Goal: Information Seeking & Learning: Learn about a topic

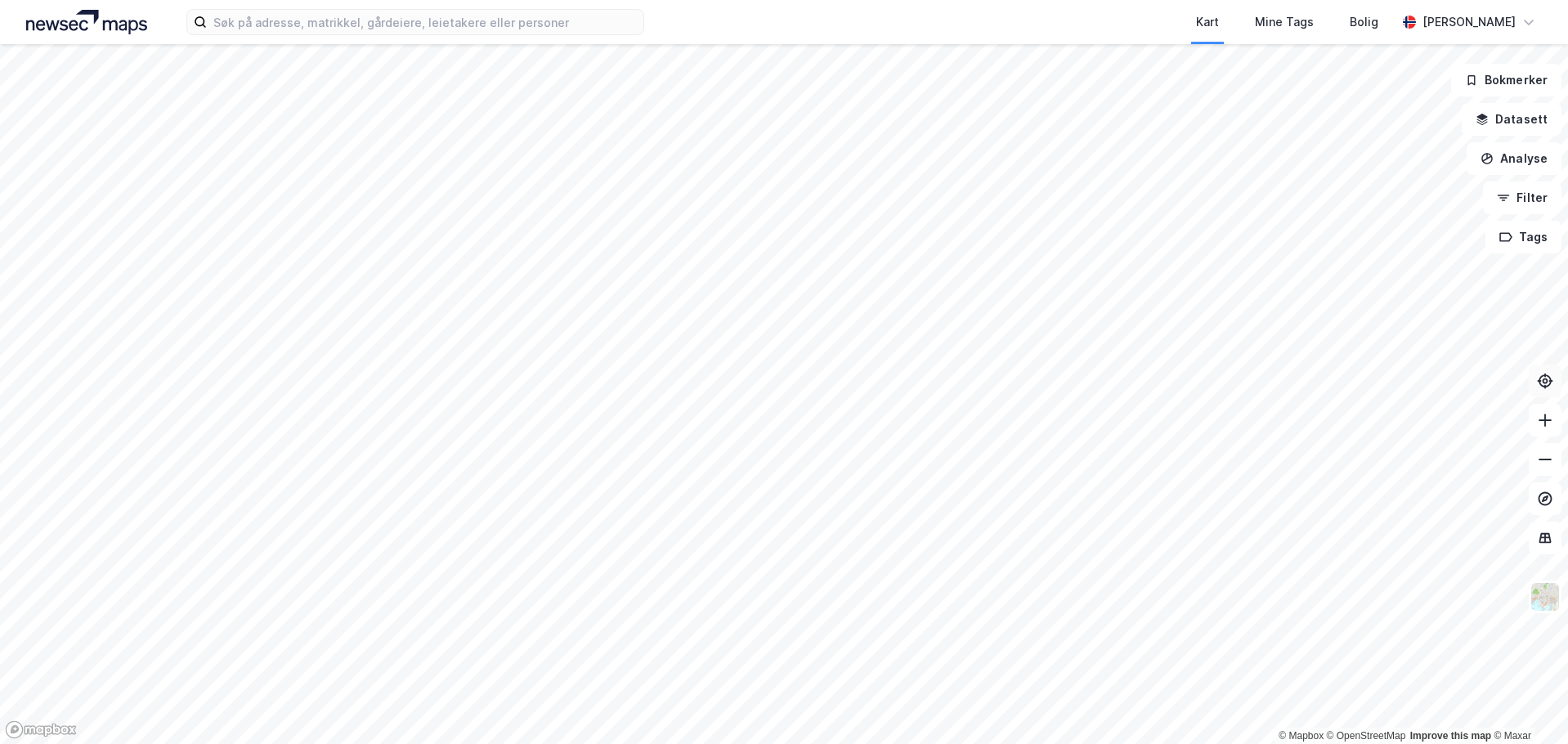
click at [1539, 377] on icon at bounding box center [1545, 380] width 17 height 17
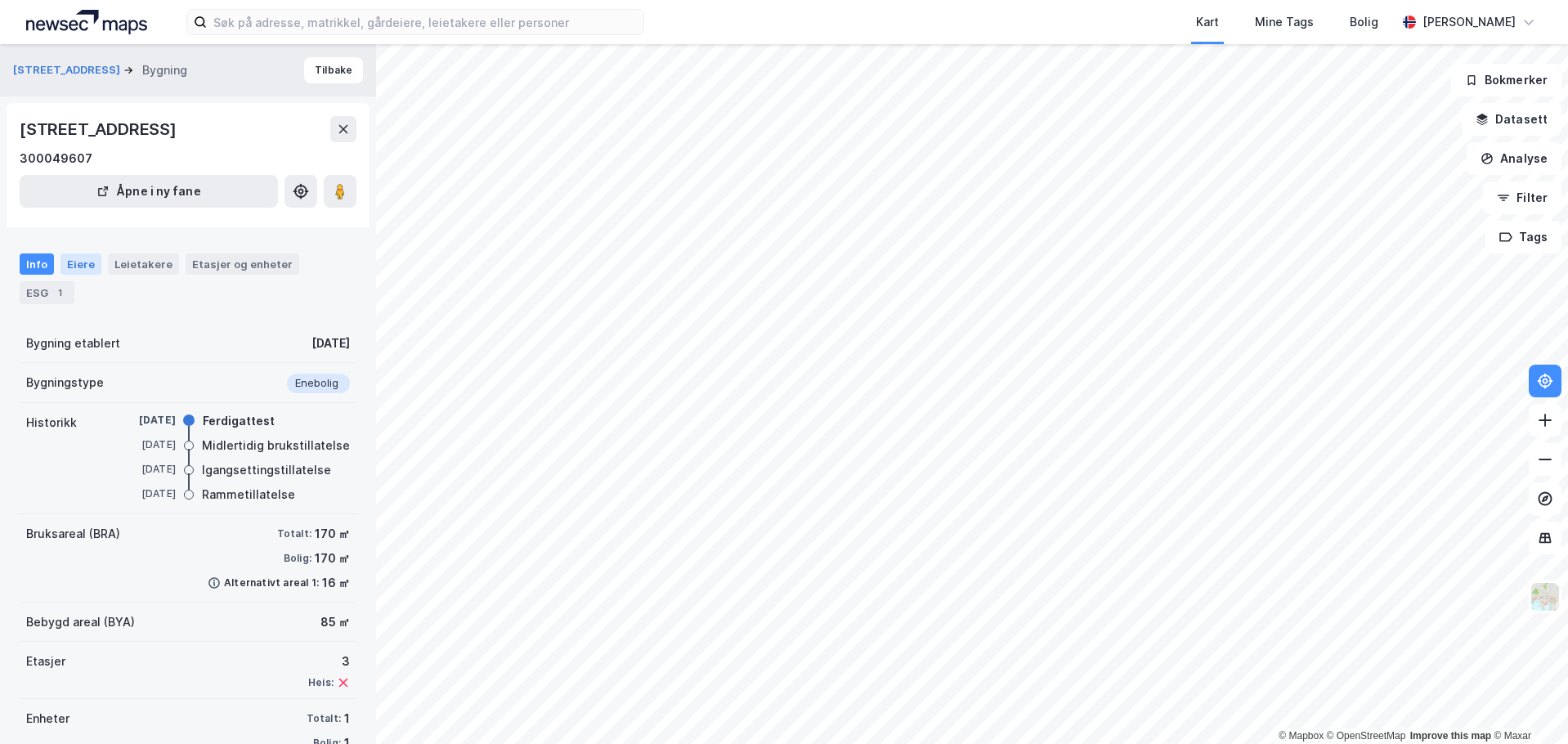
click at [68, 262] on div "Eiere" at bounding box center [81, 264] width 41 height 22
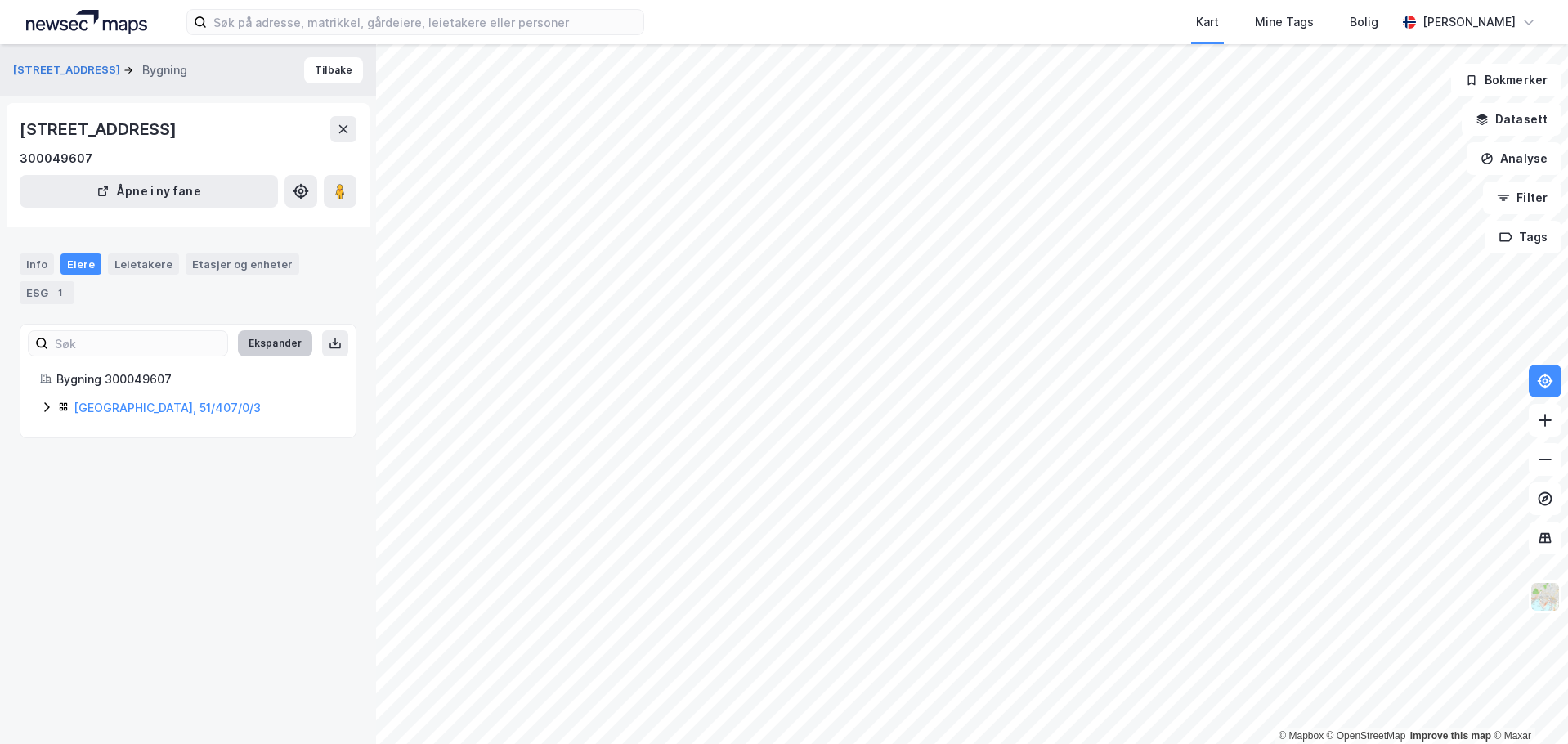
click at [273, 347] on button "Ekspander" at bounding box center [275, 343] width 74 height 26
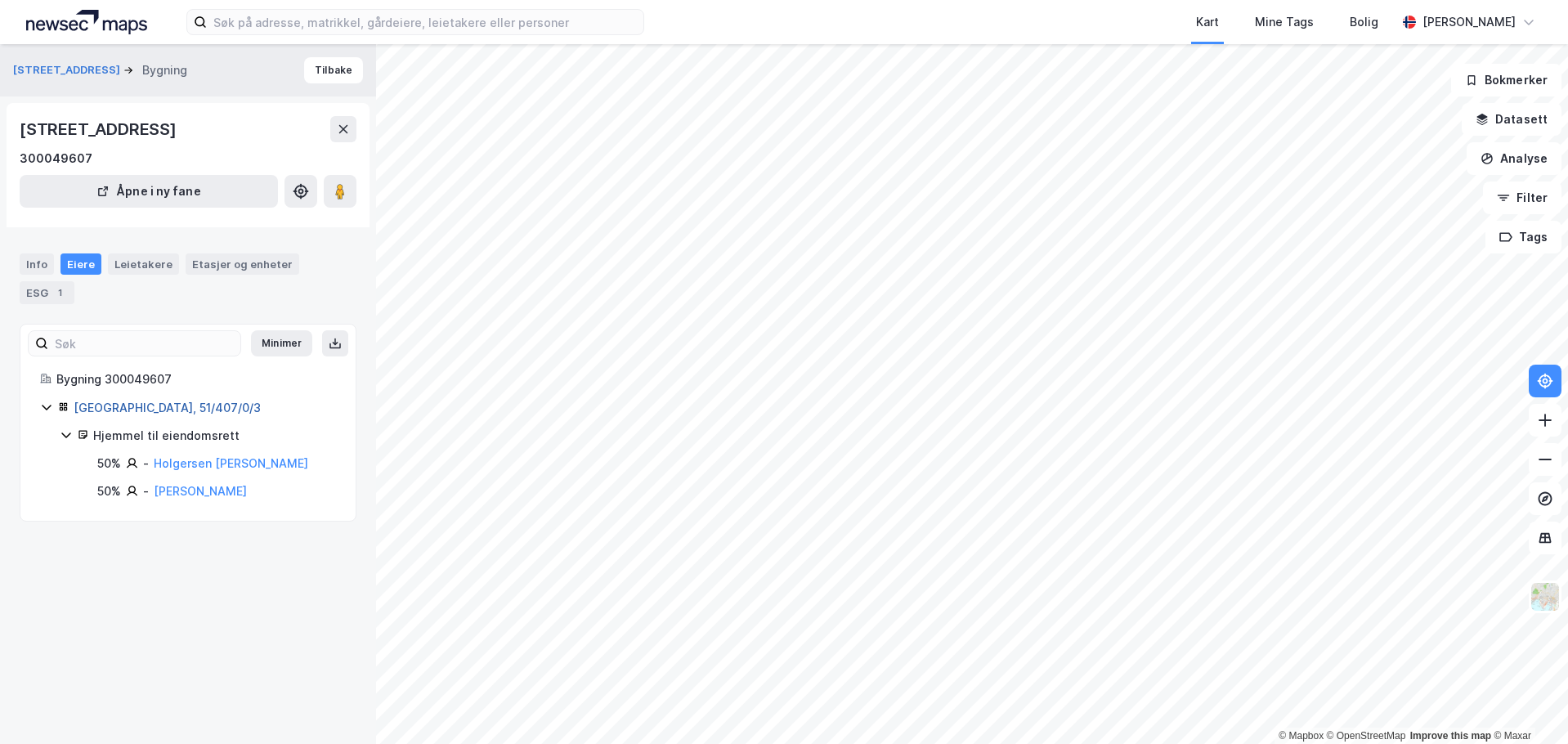
click at [148, 408] on link "[GEOGRAPHIC_DATA], 51/407/0/3" at bounding box center [167, 408] width 188 height 14
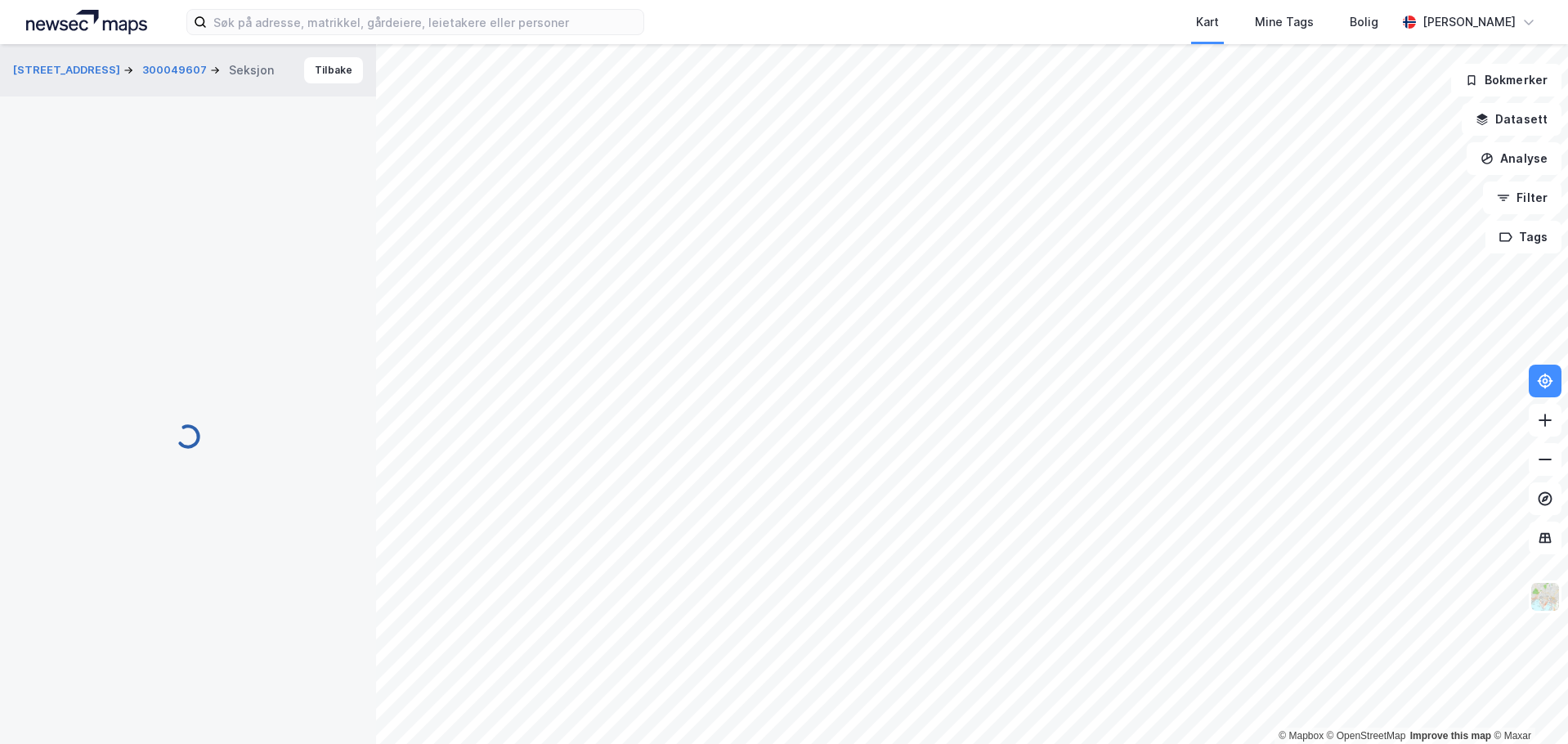
scroll to position [1, 0]
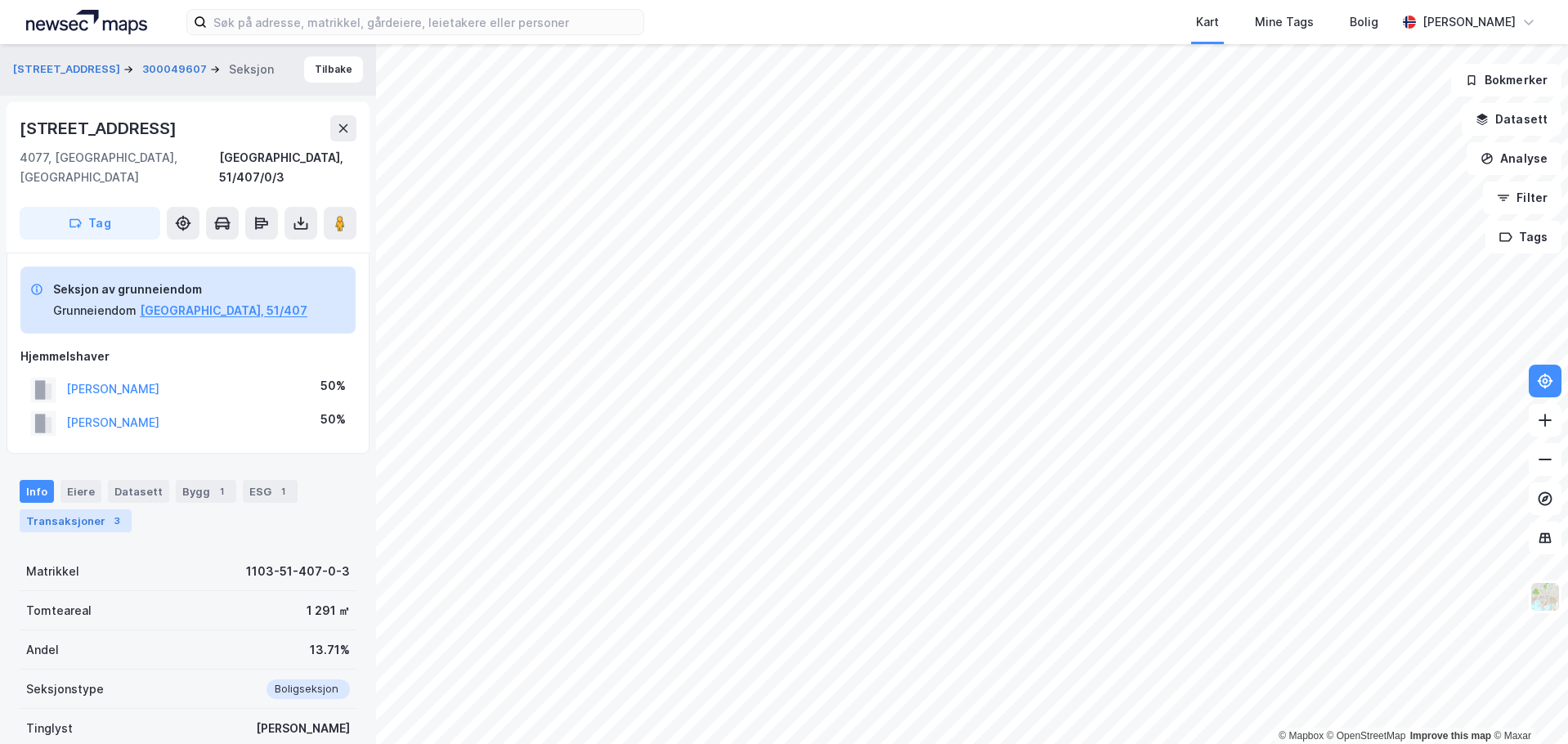
click at [82, 509] on div "Transaksjoner 3" at bounding box center [75, 520] width 112 height 22
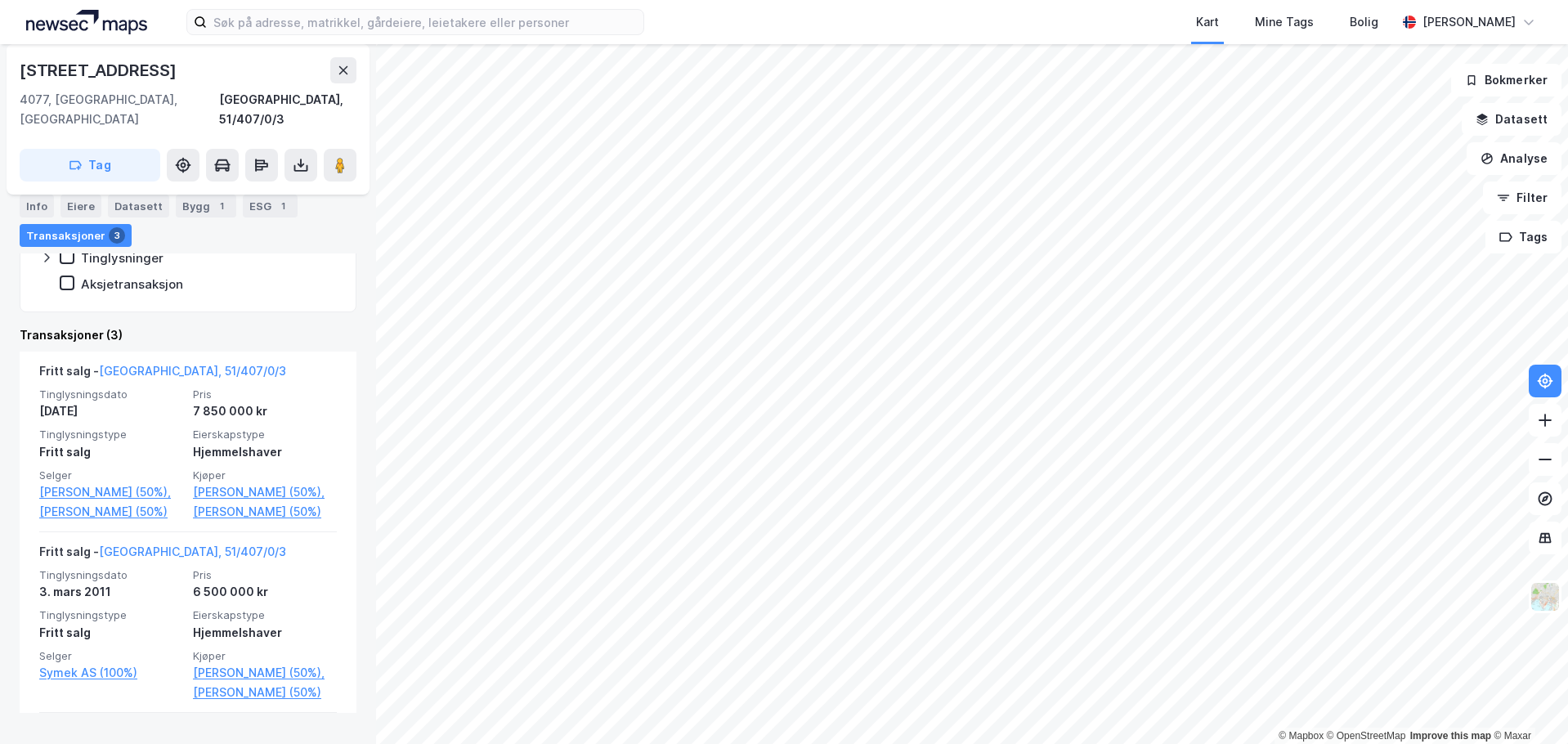
scroll to position [503, 0]
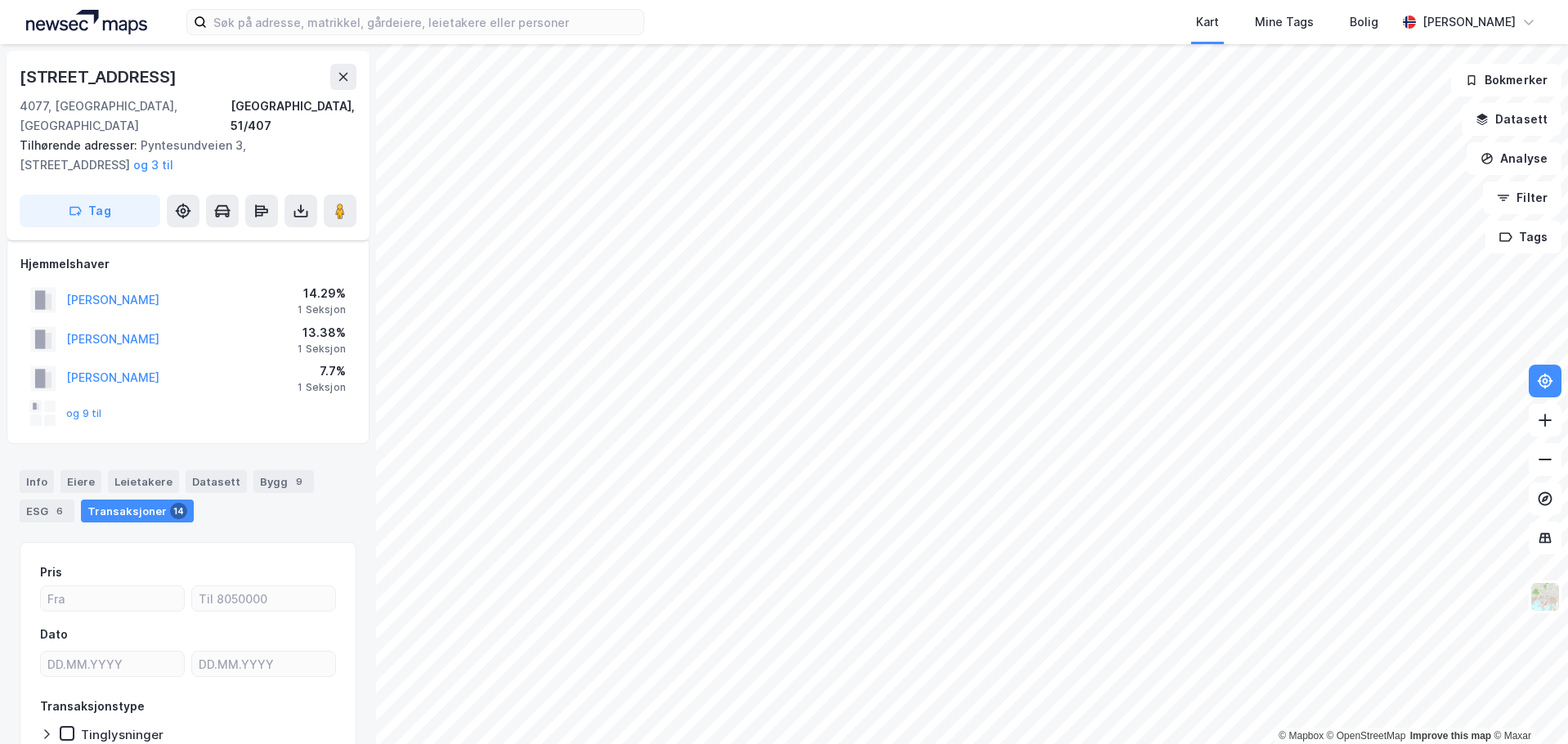
scroll to position [85, 0]
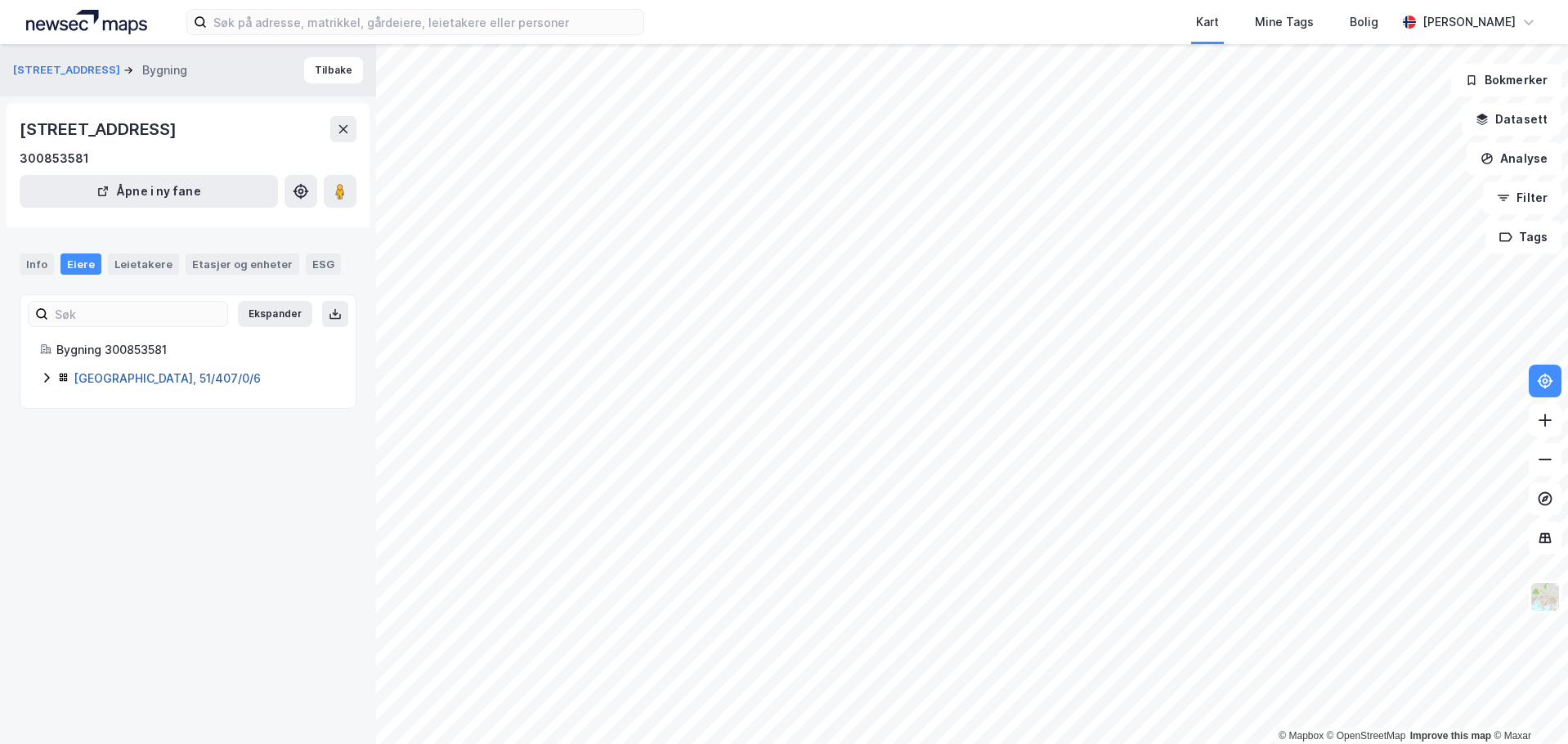
click at [126, 373] on link "[GEOGRAPHIC_DATA], 51/407/0/6" at bounding box center [167, 378] width 188 height 14
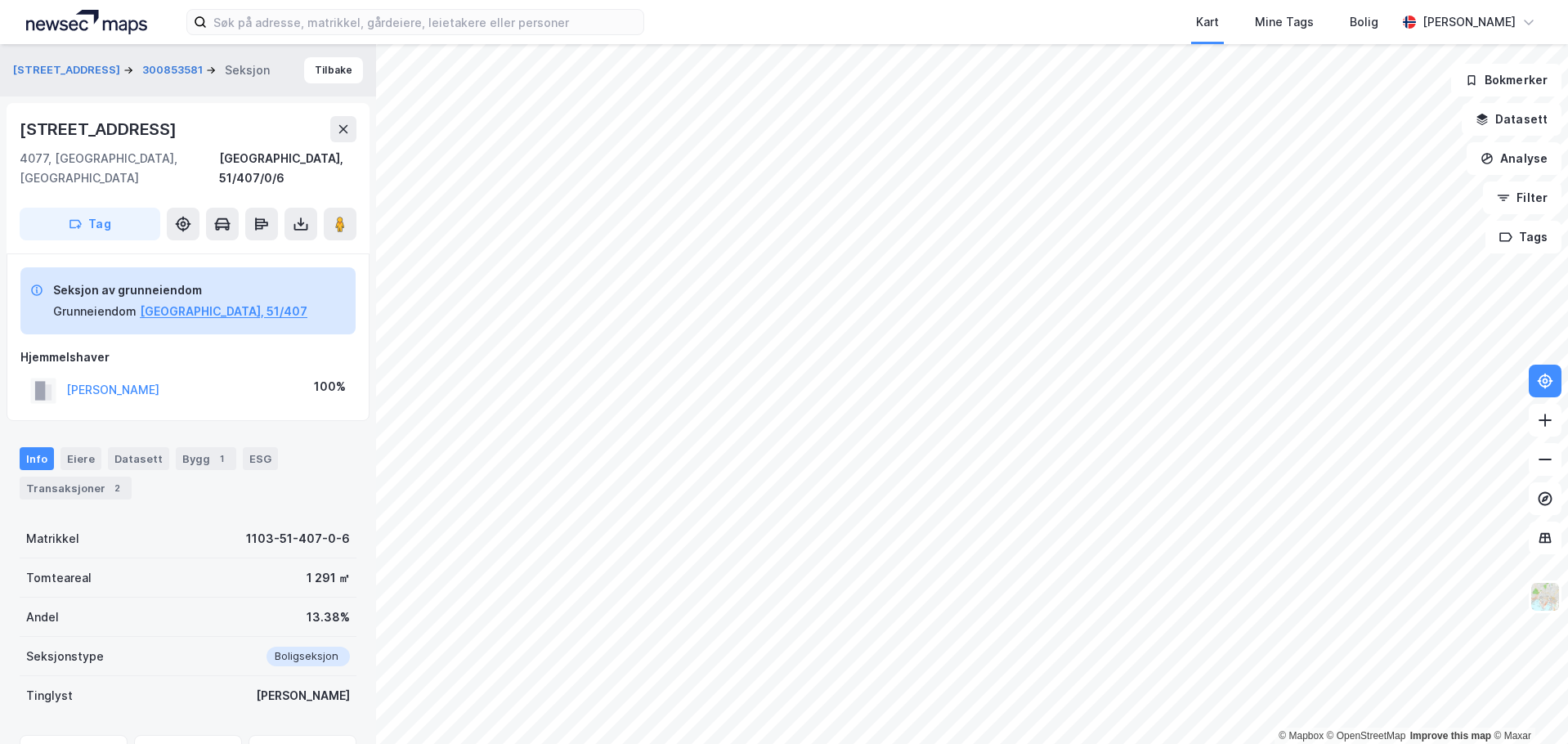
scroll to position [77, 0]
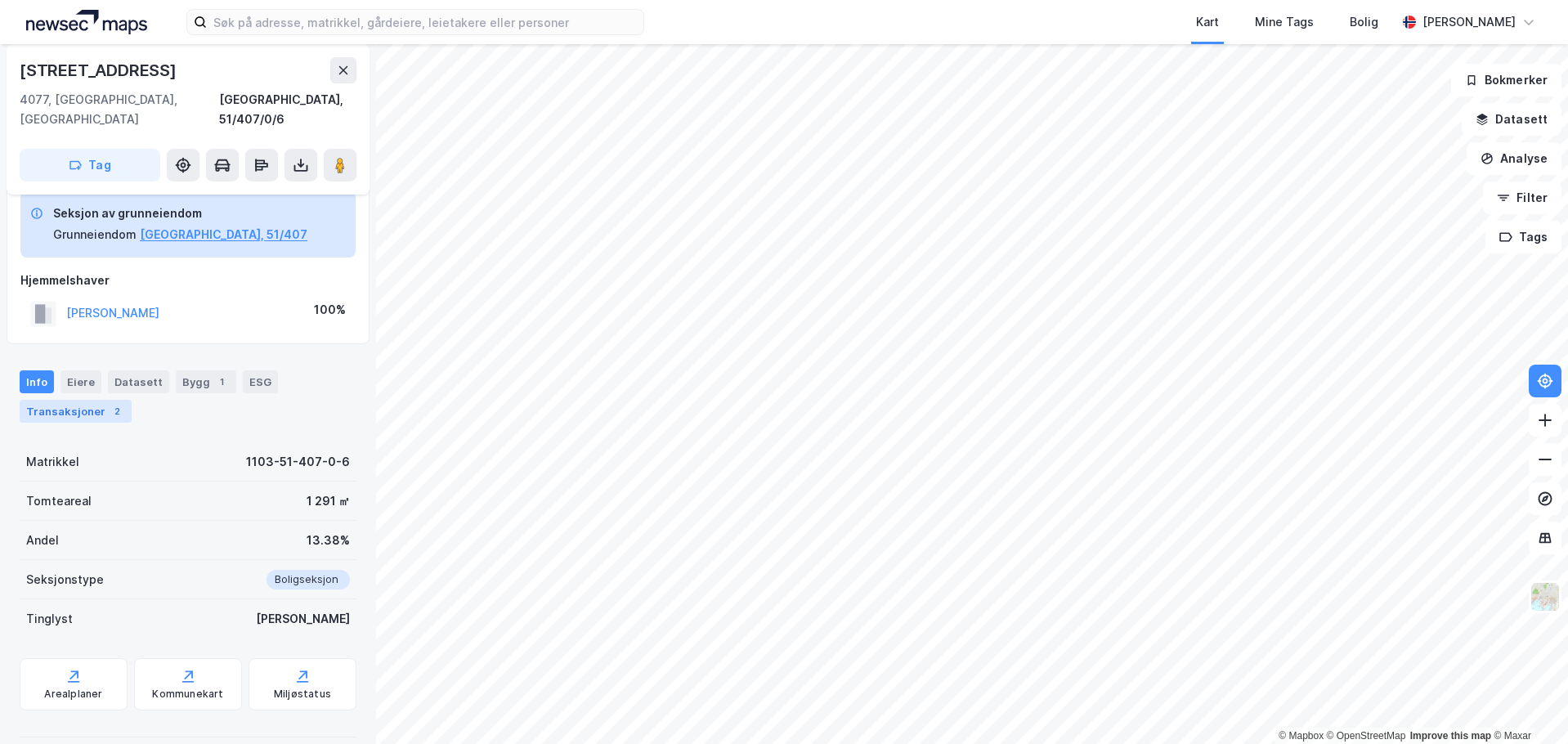
click at [65, 400] on div "Transaksjoner 2" at bounding box center [75, 411] width 112 height 22
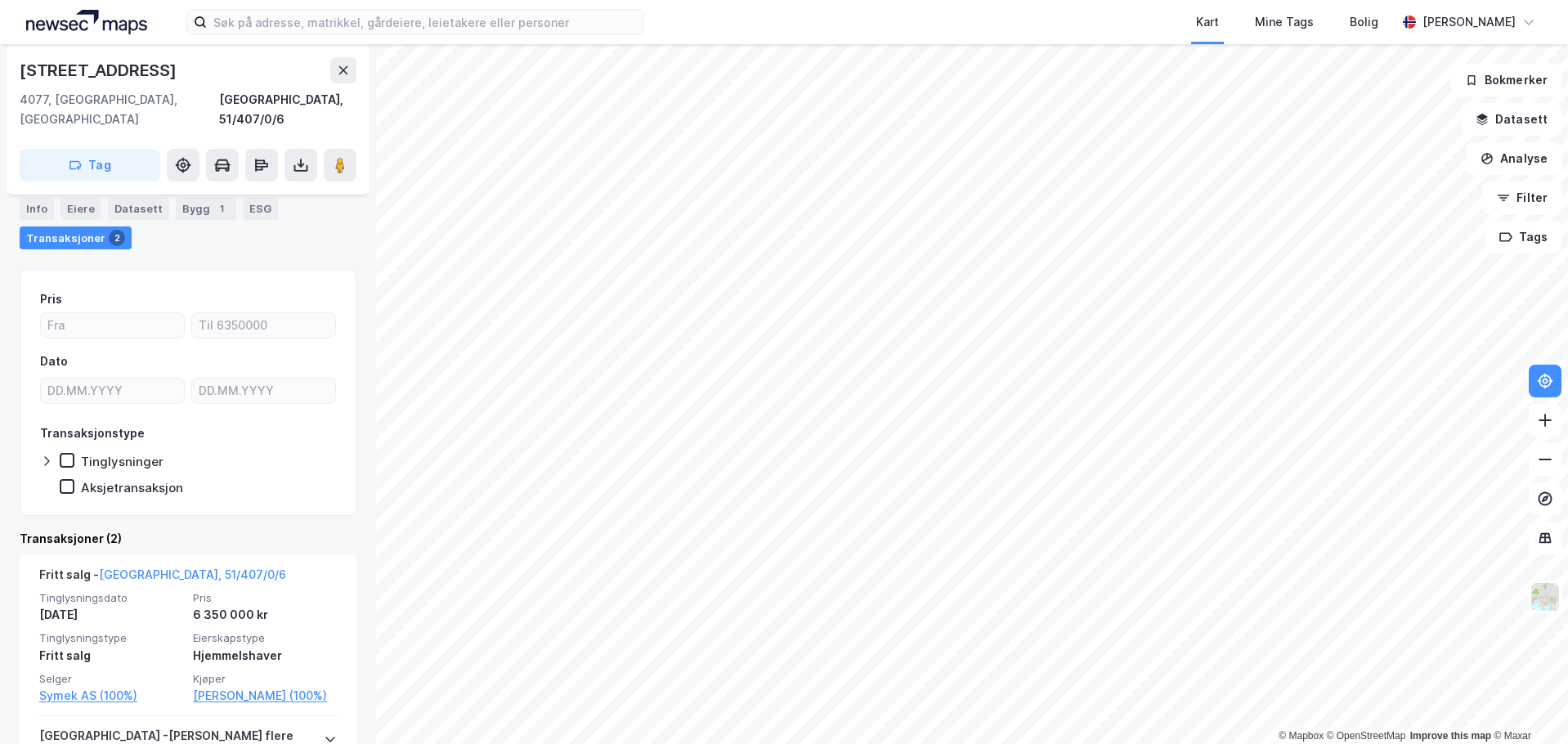
scroll to position [403, 0]
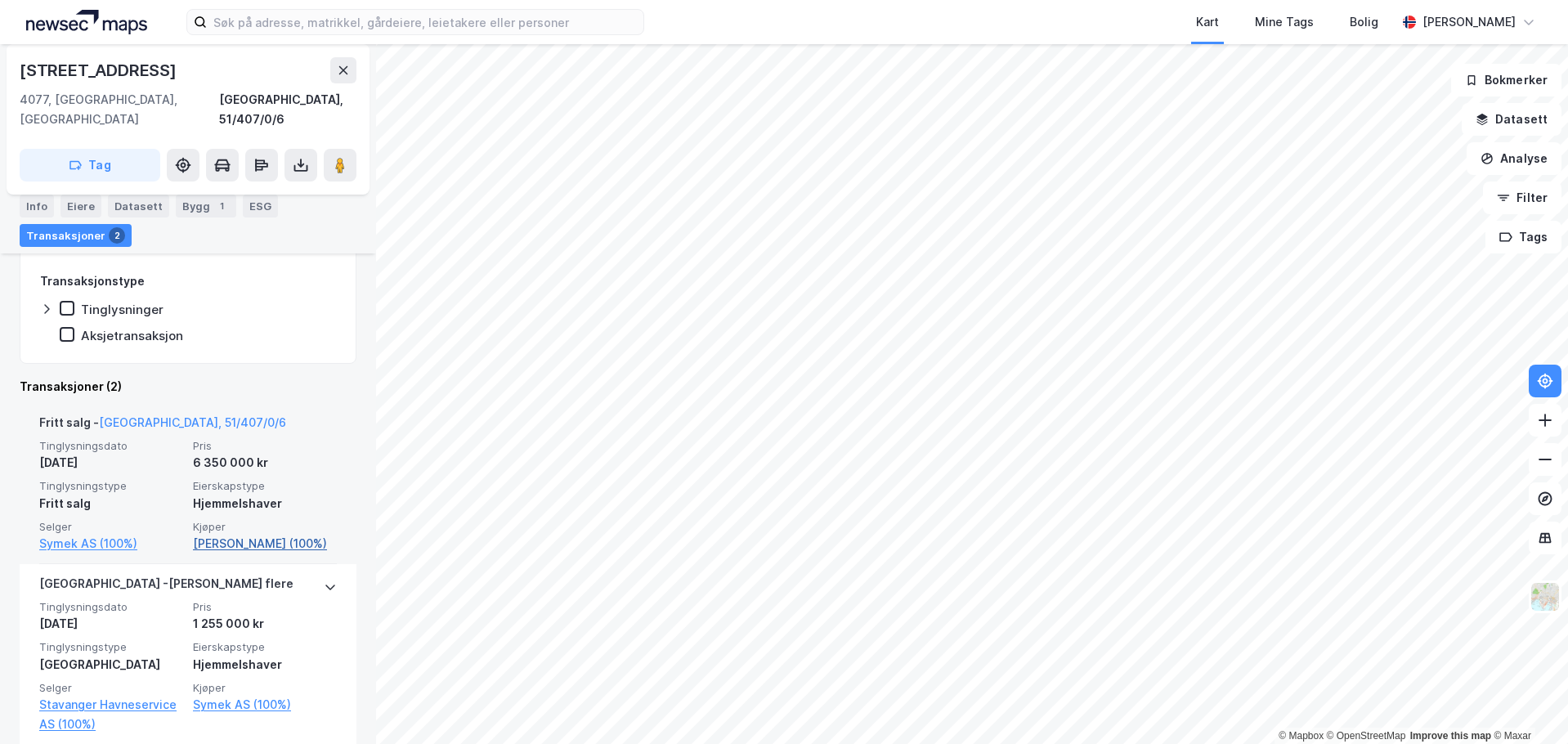
click at [207, 534] on link "[PERSON_NAME] (100%)" at bounding box center [264, 544] width 144 height 20
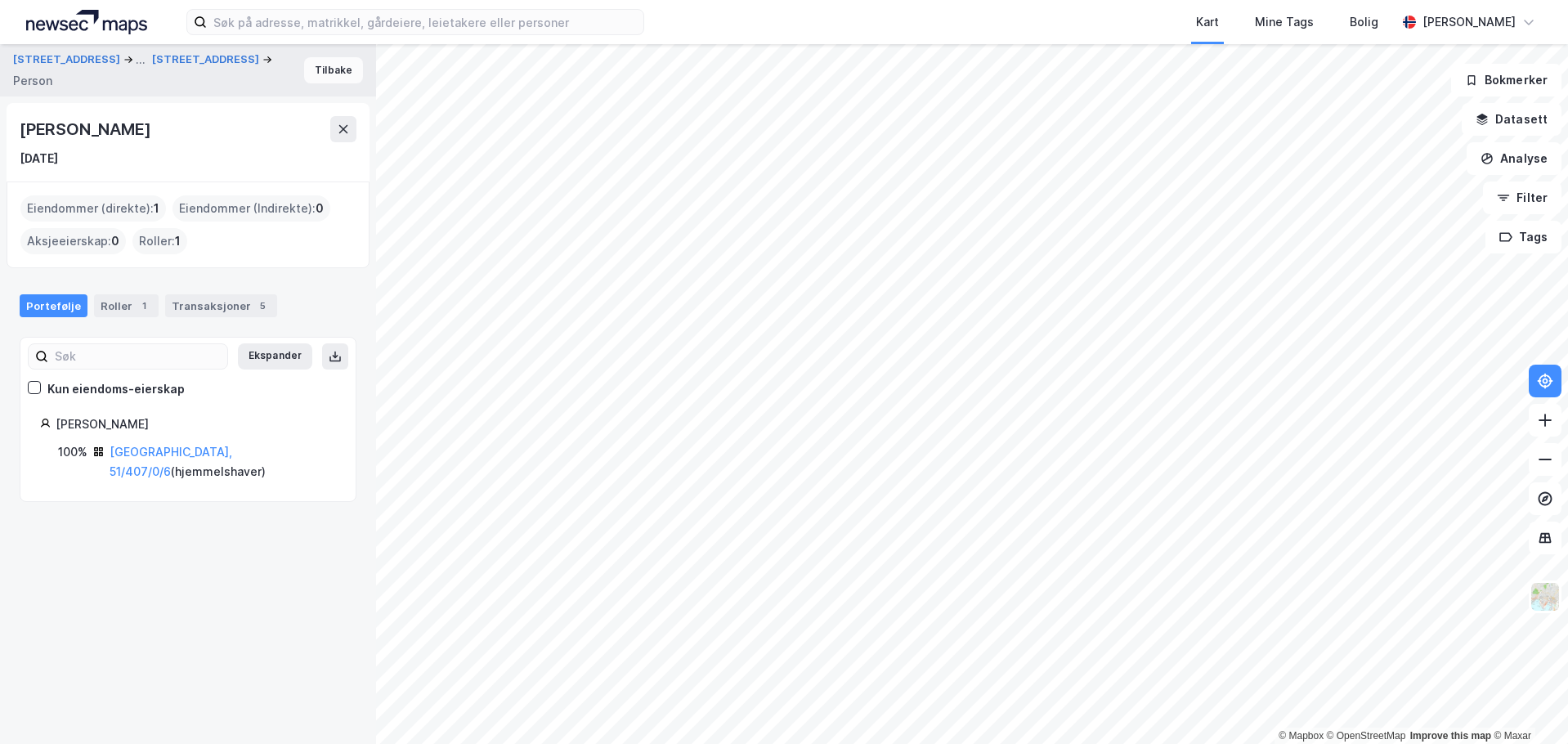
click at [327, 72] on button "Tilbake" at bounding box center [333, 70] width 59 height 26
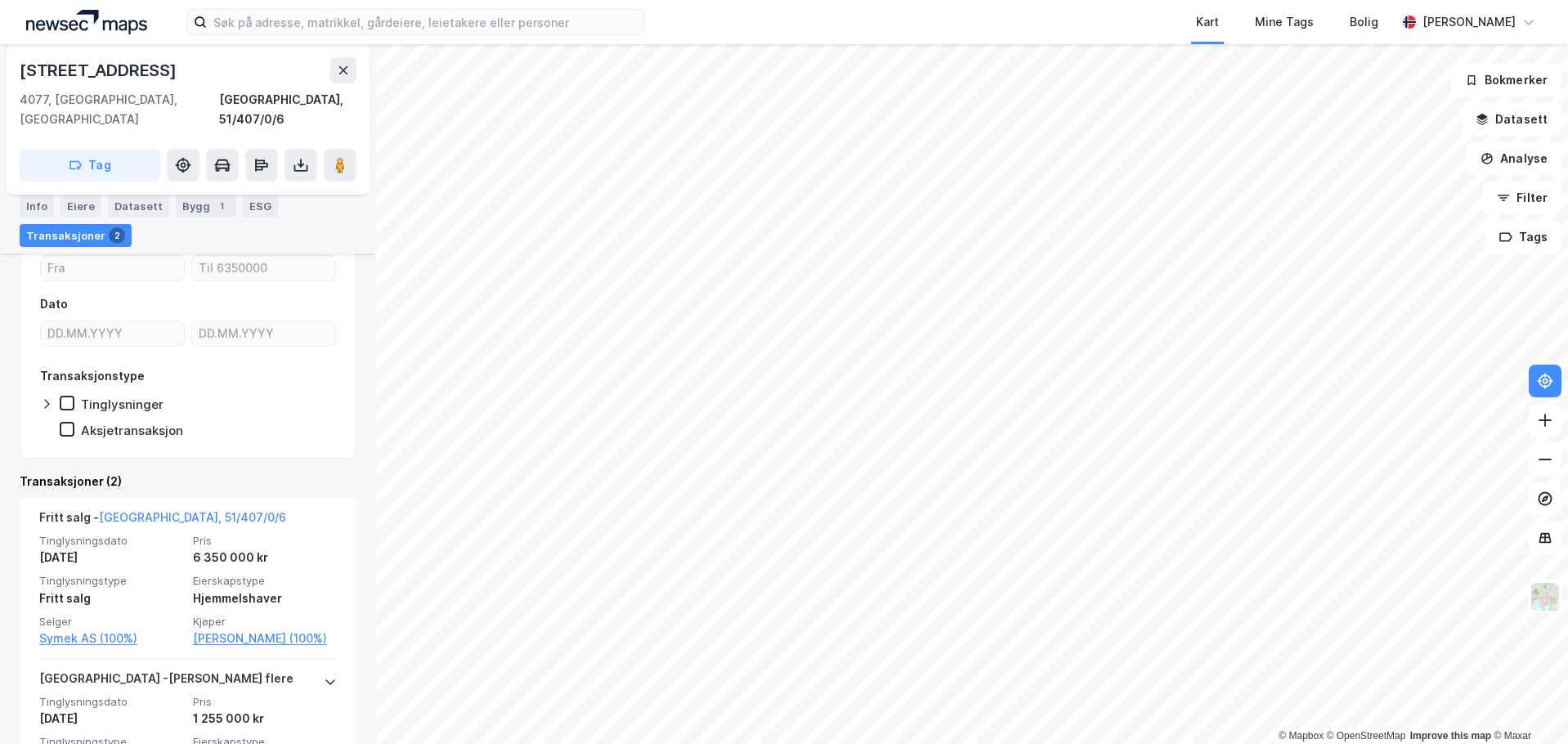
scroll to position [307, 0]
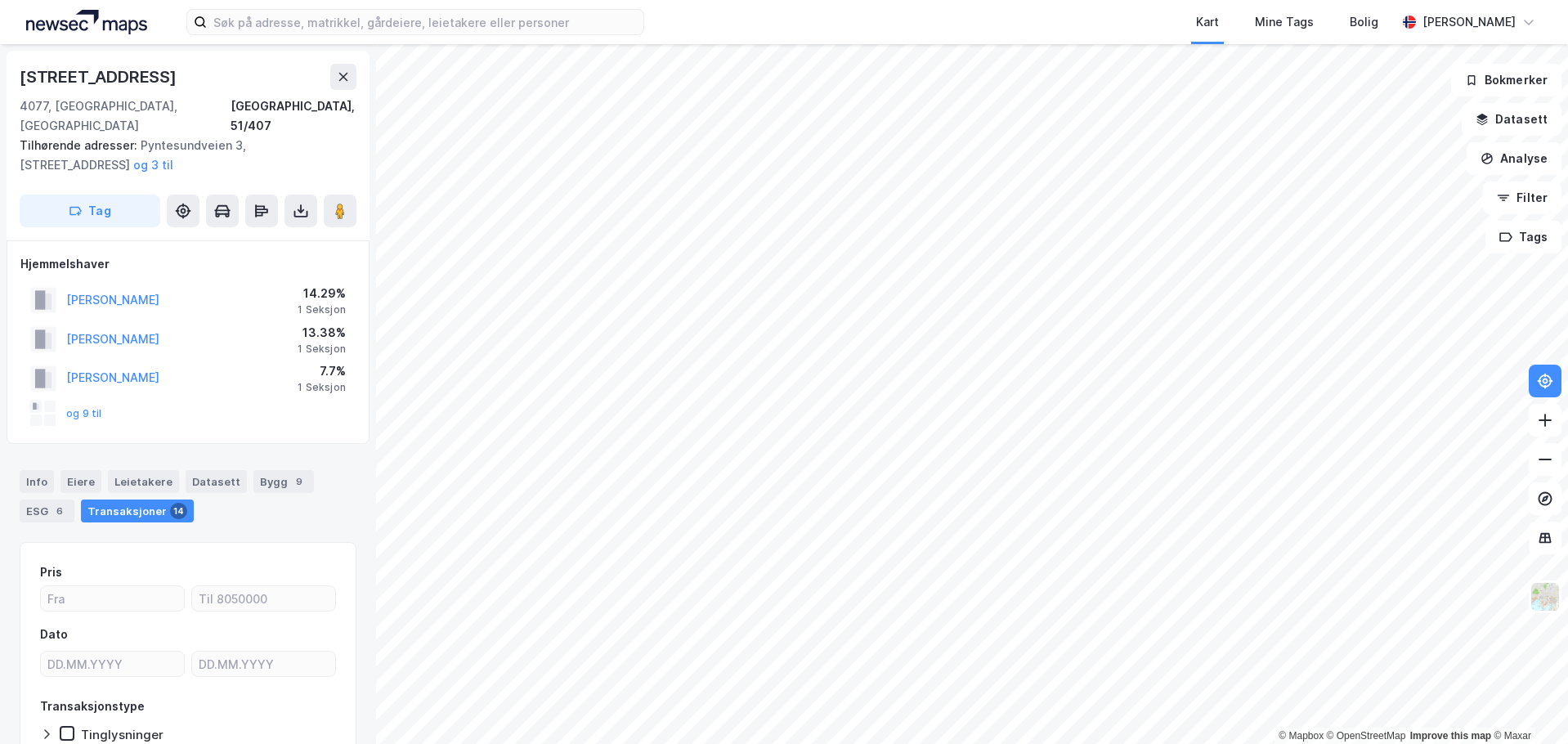
scroll to position [85, 0]
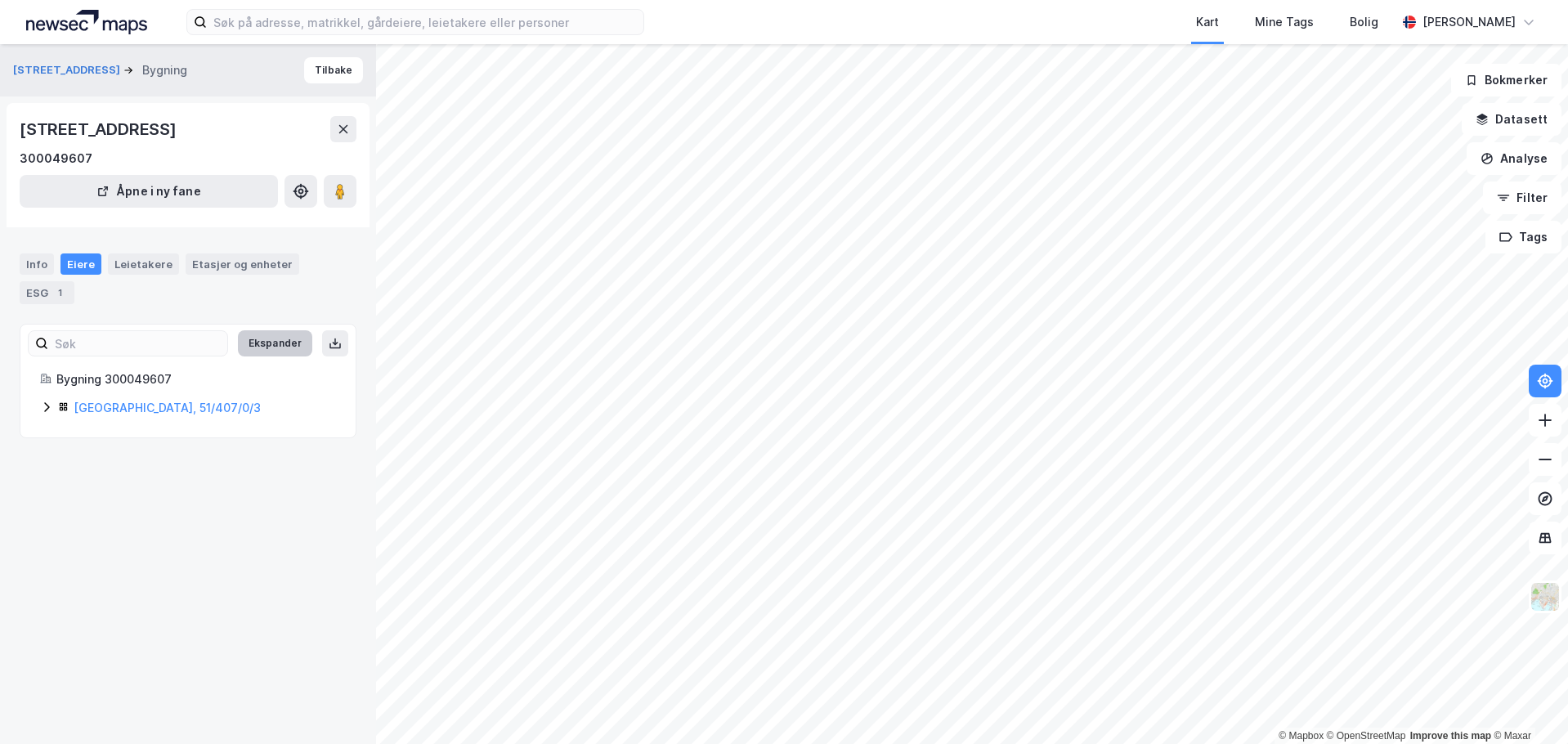
click at [271, 334] on button "Ekspander" at bounding box center [275, 343] width 74 height 26
click at [38, 260] on div "Info" at bounding box center [36, 264] width 34 height 22
